Goal: Information Seeking & Learning: Check status

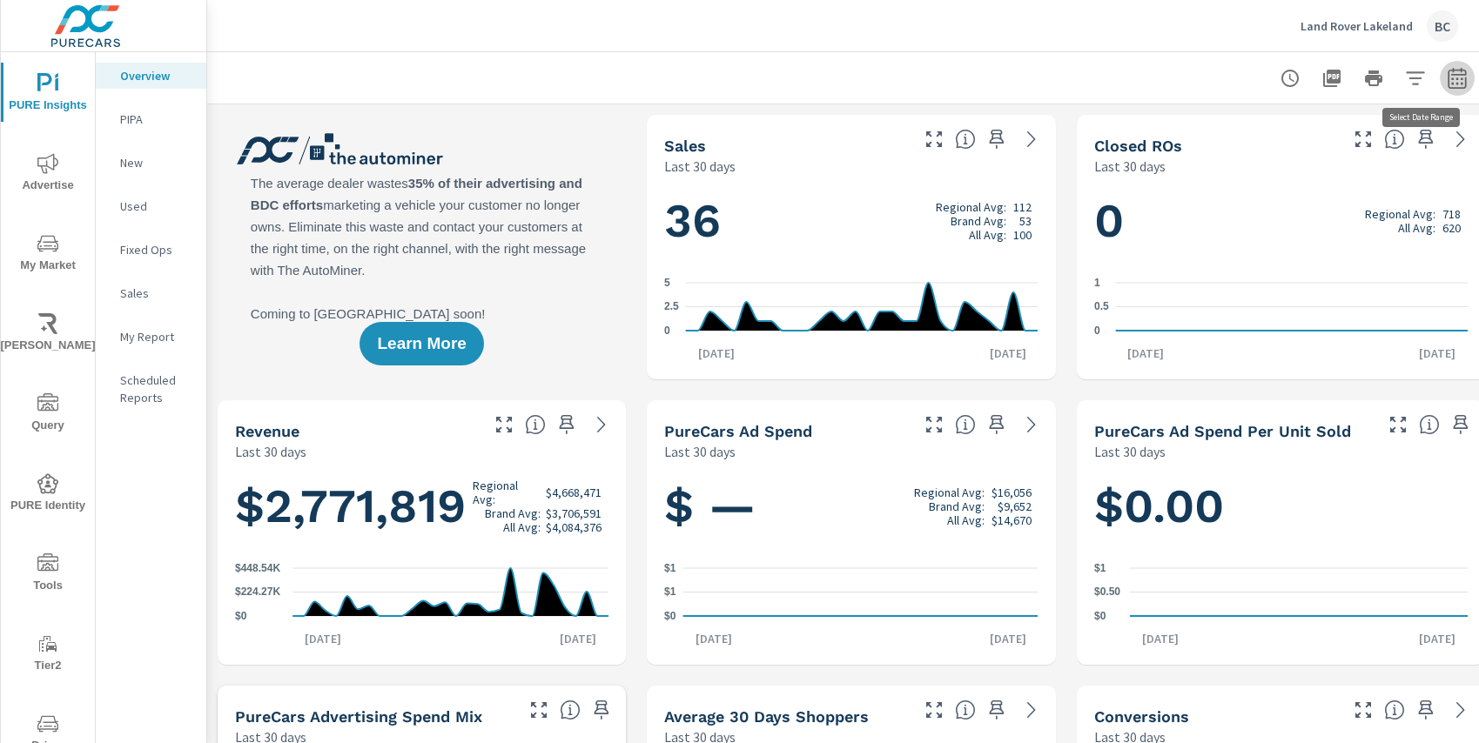
click at [1457, 84] on icon "button" at bounding box center [1457, 78] width 21 height 21
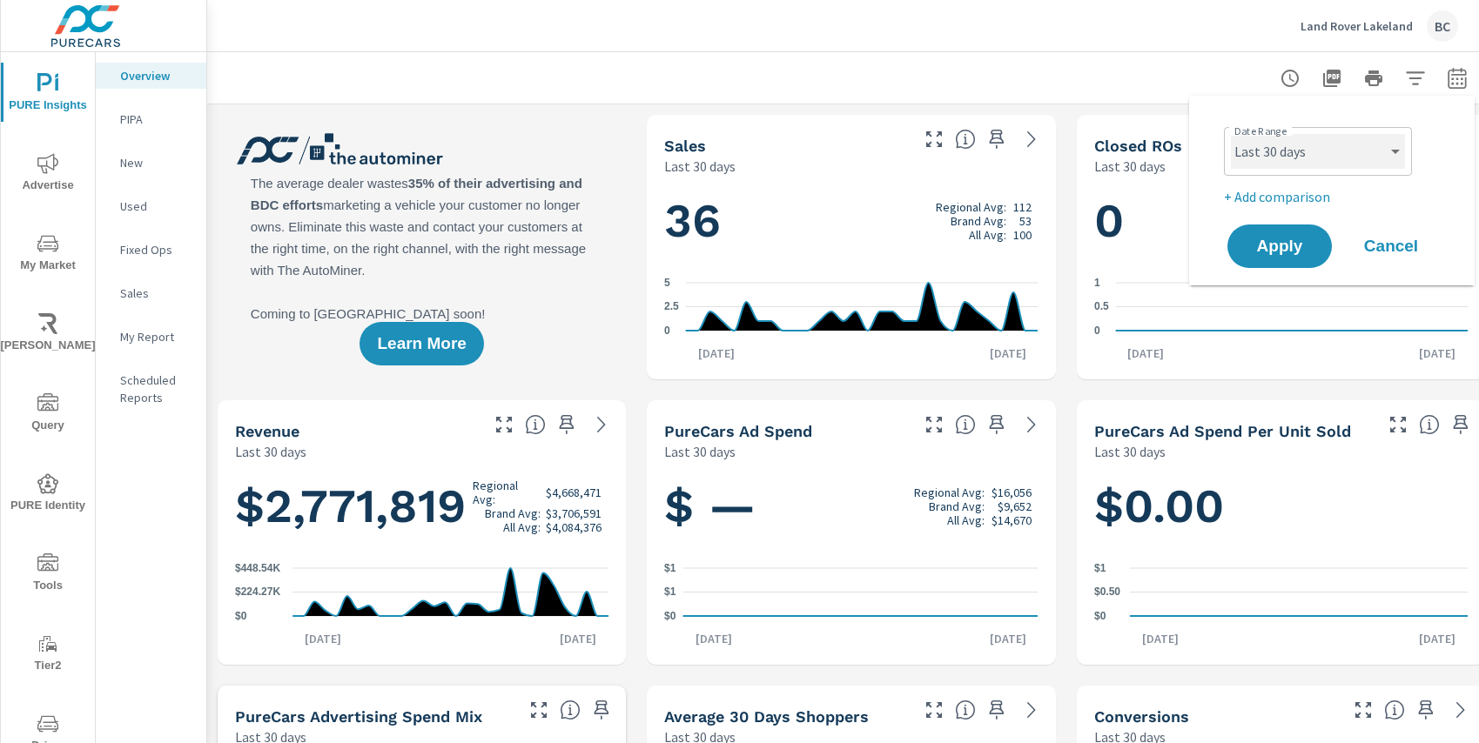
click at [1369, 152] on select "Custom [DATE] Last week Last 7 days Last 14 days Last 30 days Last 45 days Last…" at bounding box center [1318, 151] width 174 height 35
click at [1231, 134] on select "Custom [DATE] Last week Last 7 days Last 14 days Last 30 days Last 45 days Last…" at bounding box center [1318, 151] width 174 height 35
select select "Month to date"
click at [1285, 246] on span "Apply" at bounding box center [1279, 247] width 71 height 17
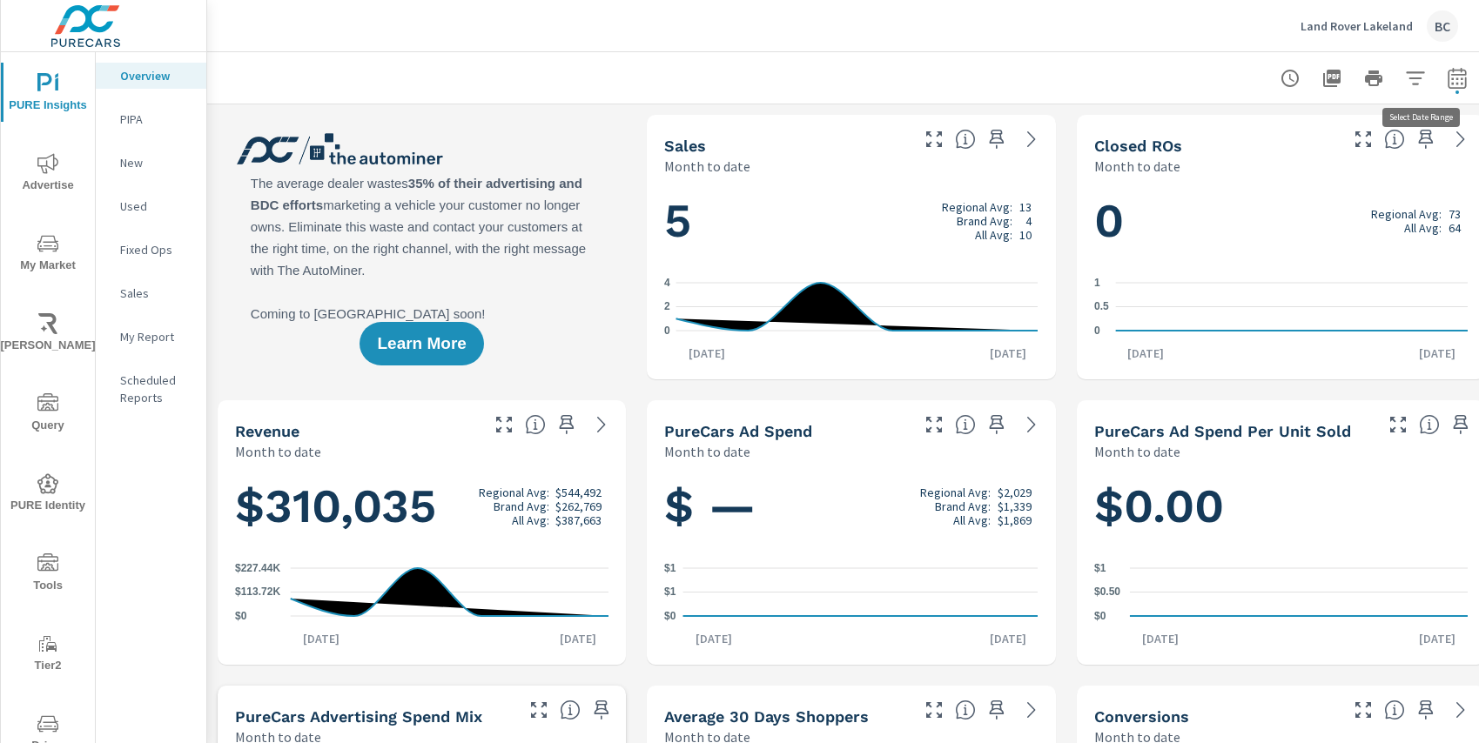
click at [1456, 80] on icon "button" at bounding box center [1457, 78] width 21 height 21
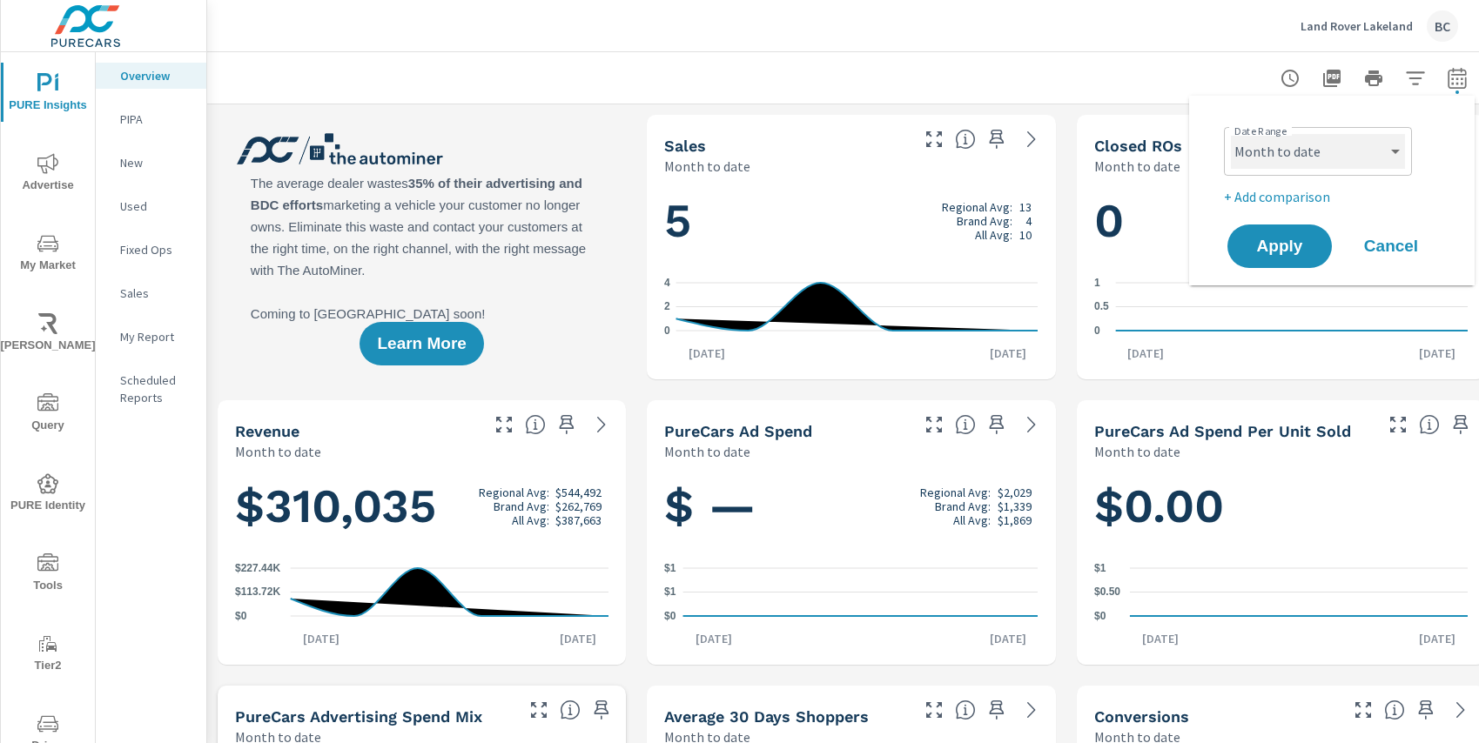
click at [1355, 153] on select "Custom [DATE] Last week Last 7 days Last 14 days Last 30 days Last 45 days Last…" at bounding box center [1318, 151] width 174 height 35
click at [1231, 134] on select "Custom [DATE] Last week Last 7 days Last 14 days Last 30 days Last 45 days Last…" at bounding box center [1318, 151] width 174 height 35
select select "Last 30 days"
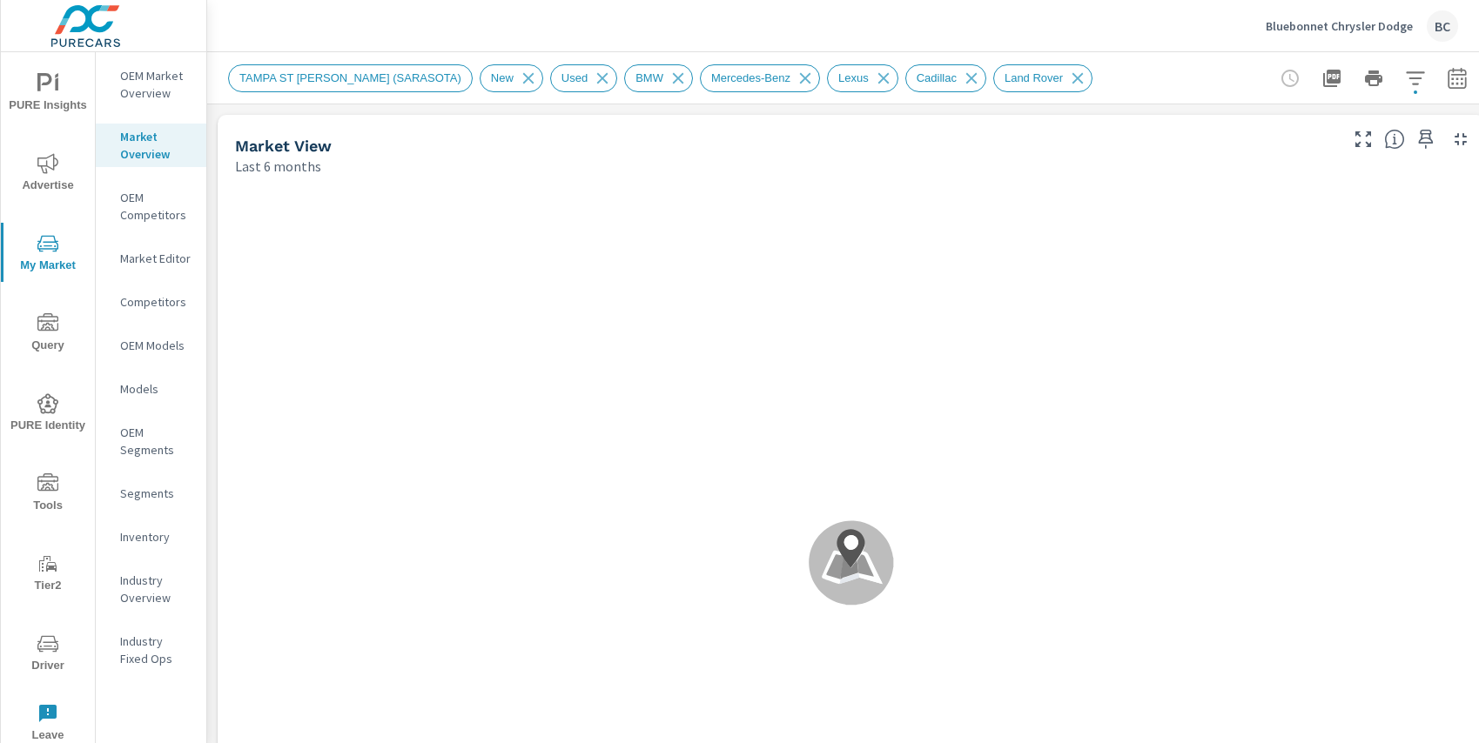
scroll to position [6595, 0]
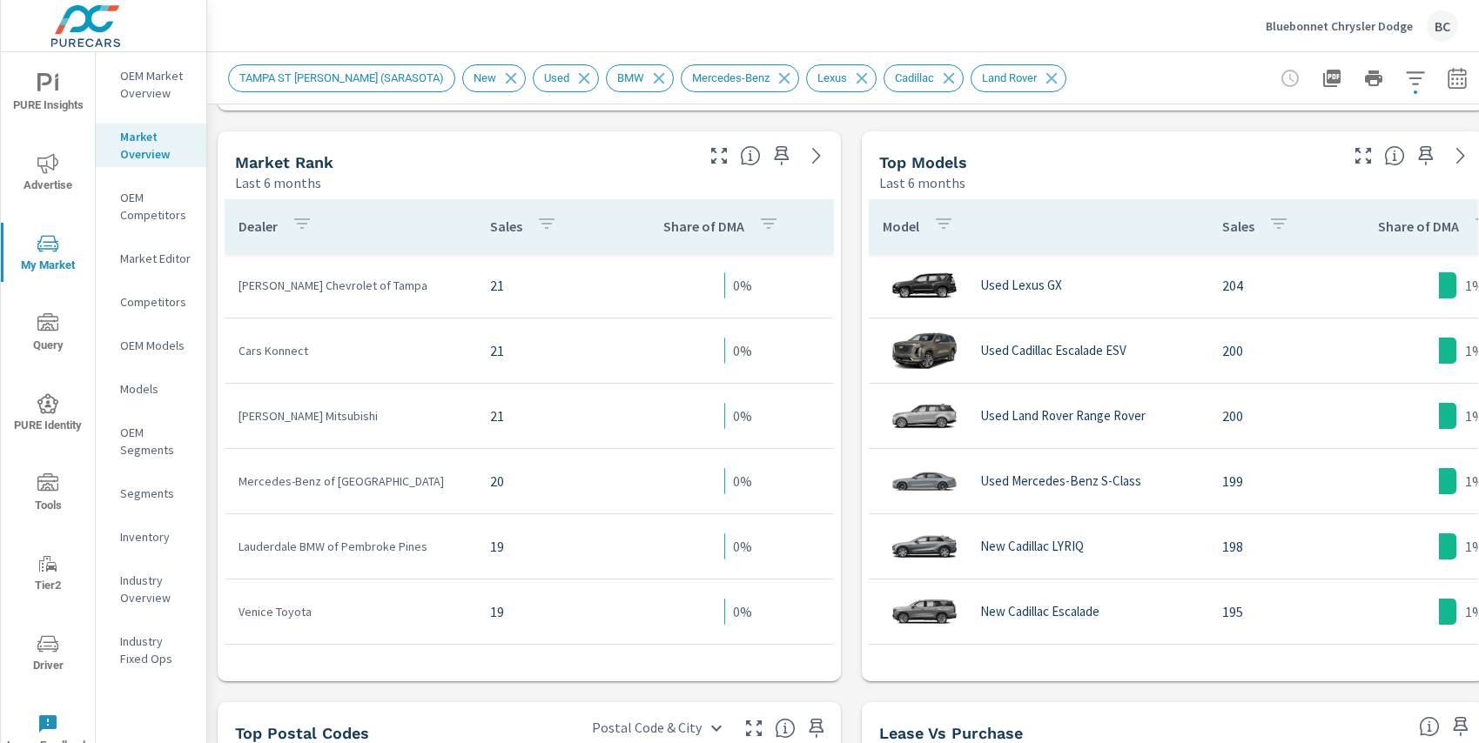
scroll to position [844, 0]
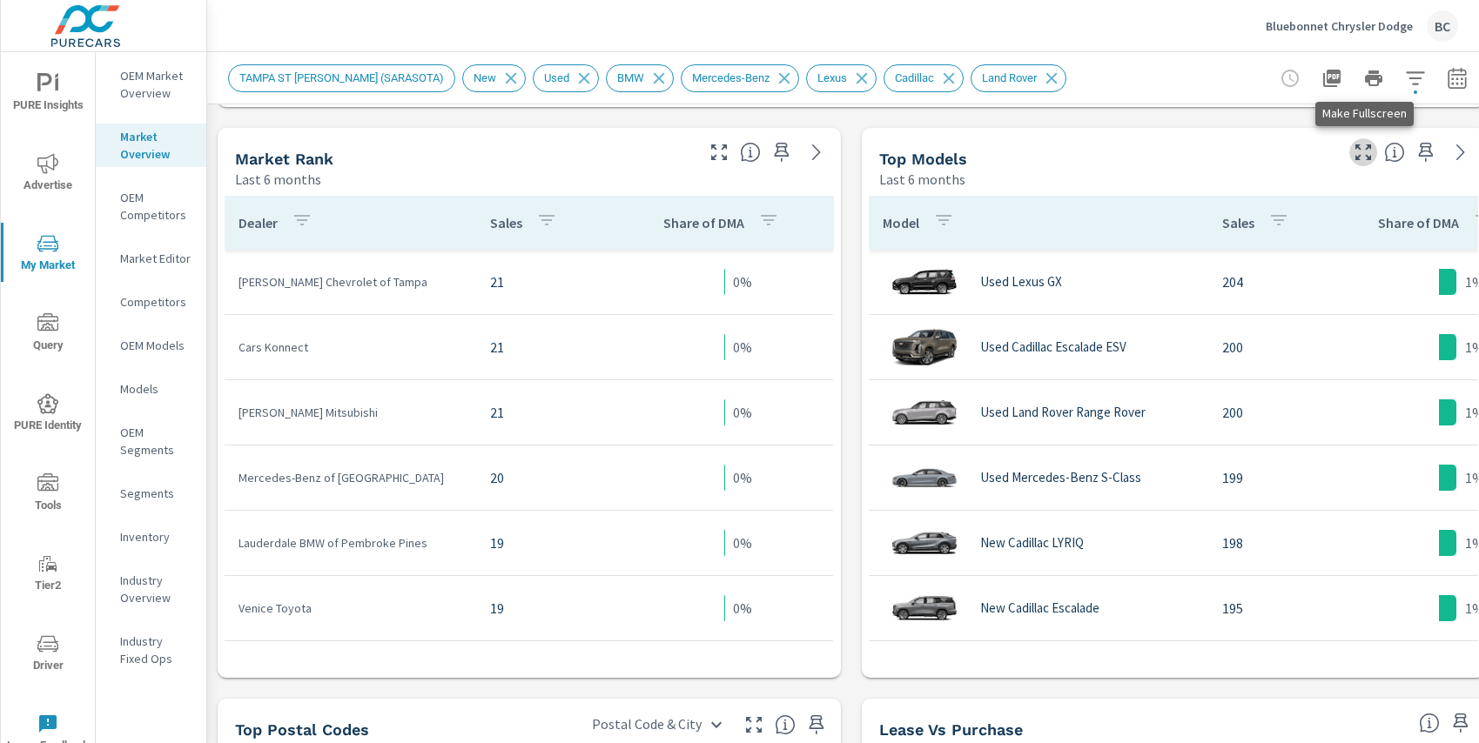
click at [1357, 151] on icon "button" at bounding box center [1363, 152] width 21 height 21
